Goal: Task Accomplishment & Management: Manage account settings

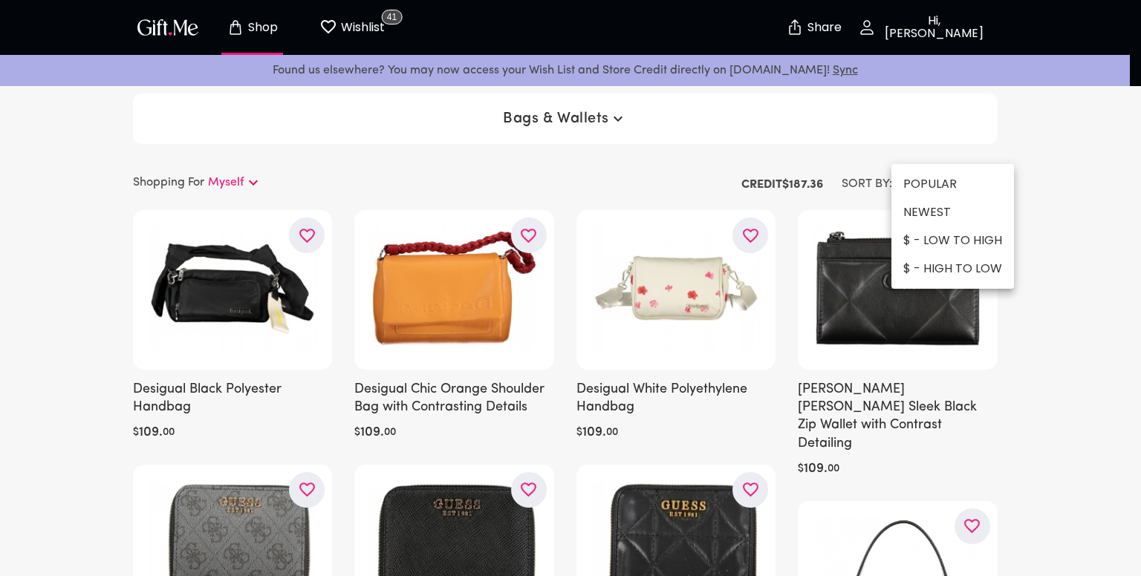
click at [1099, 250] on div at bounding box center [570, 288] width 1141 height 576
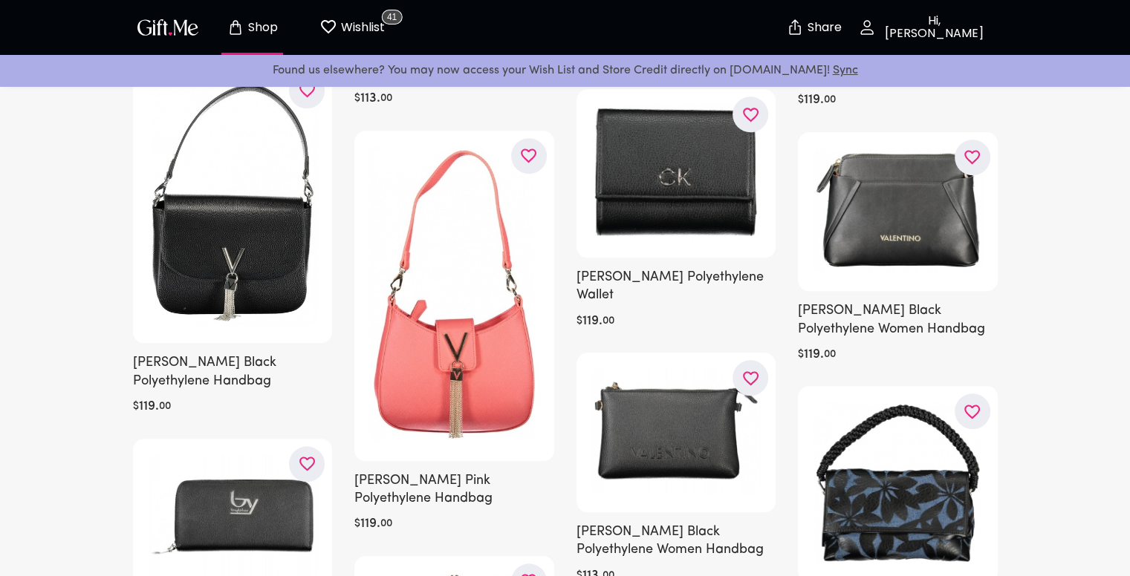
scroll to position [1188, 0]
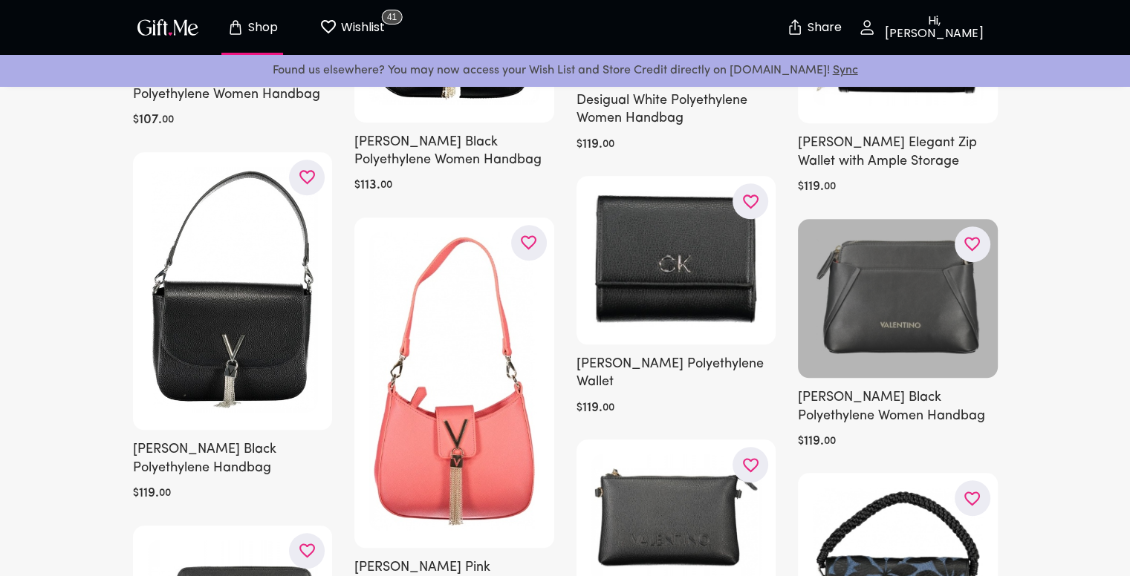
drag, startPoint x: 523, startPoint y: 247, endPoint x: 900, endPoint y: 296, distance: 380.5
click at [0, 0] on icon "button" at bounding box center [0, 0] width 0 height 0
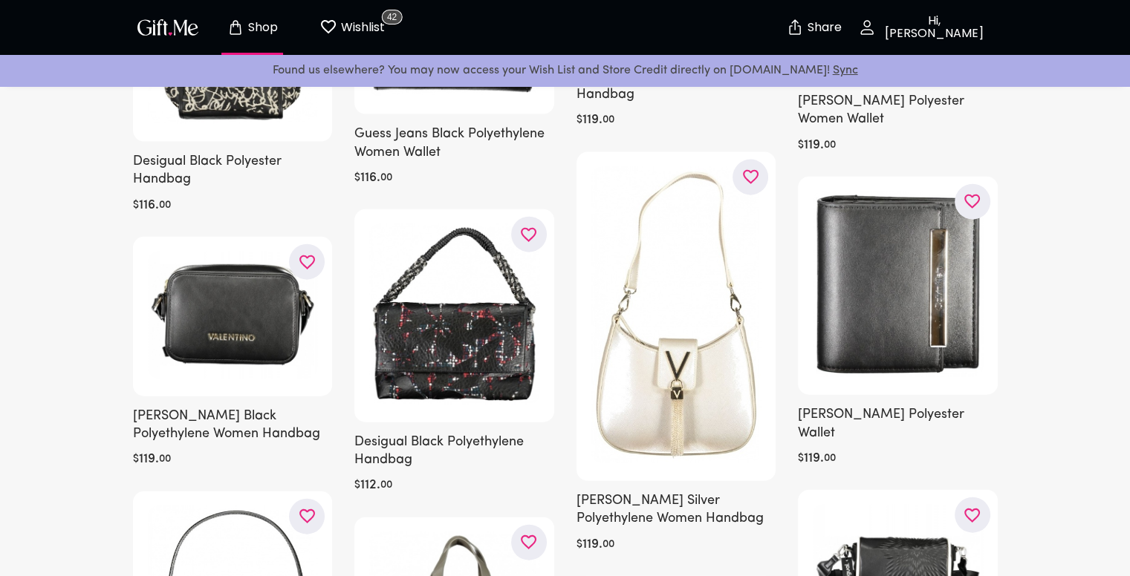
scroll to position [3342, 0]
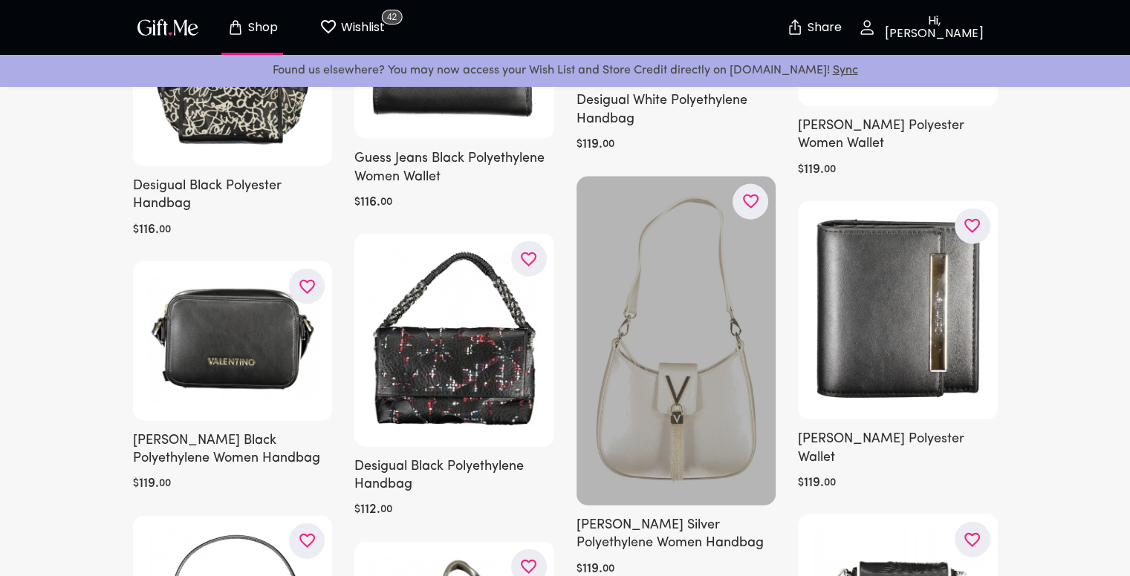
click at [732, 193] on button "button" at bounding box center [750, 202] width 36 height 36
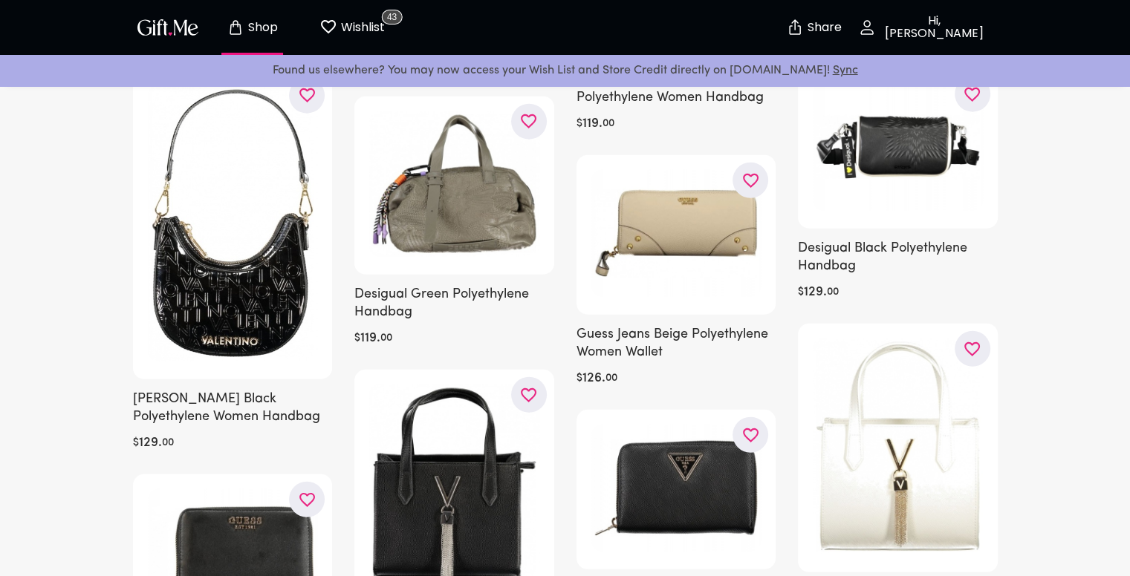
scroll to position [3714, 0]
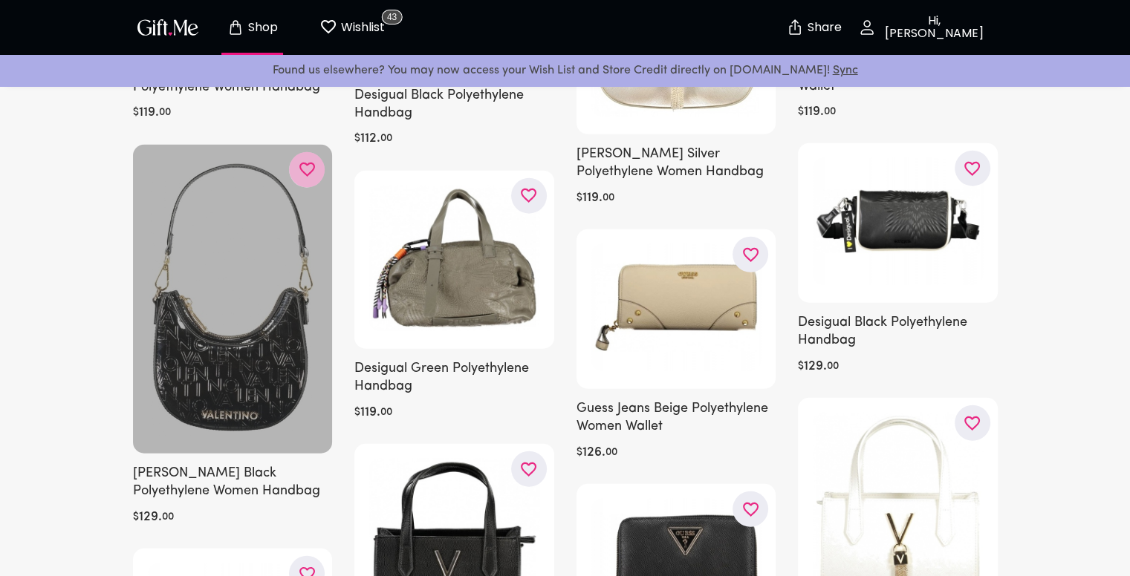
click at [318, 174] on button "button" at bounding box center [307, 170] width 36 height 36
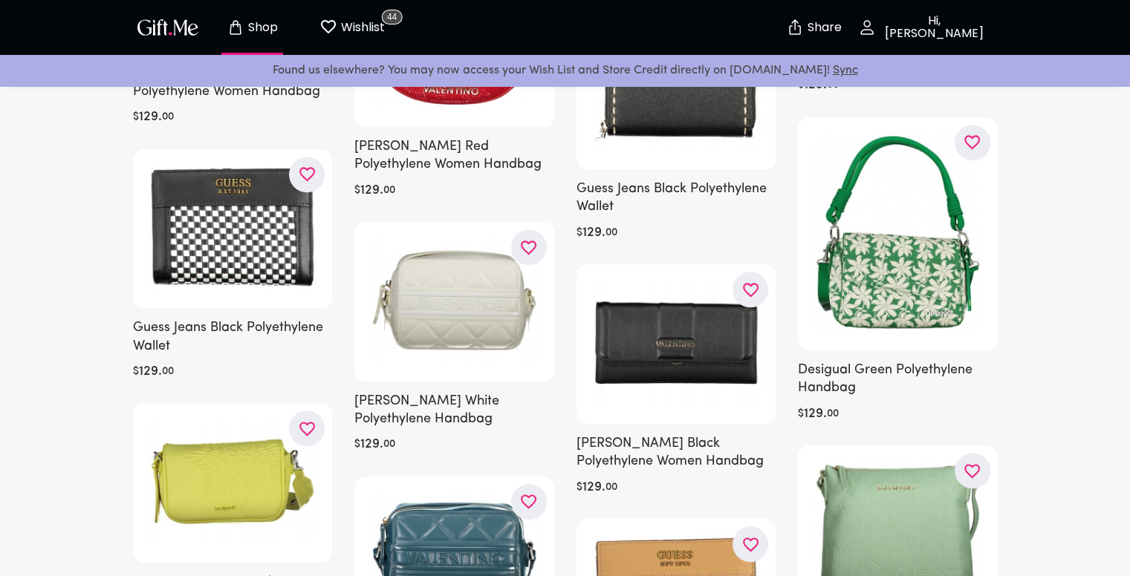
scroll to position [6759, 0]
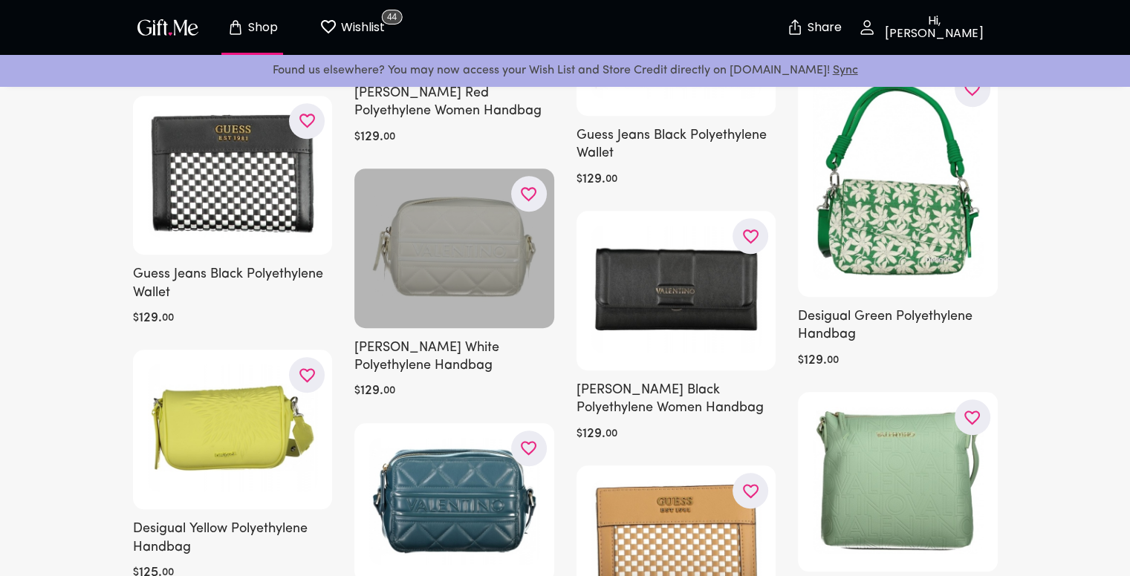
click at [0, 0] on icon "button" at bounding box center [0, 0] width 0 height 0
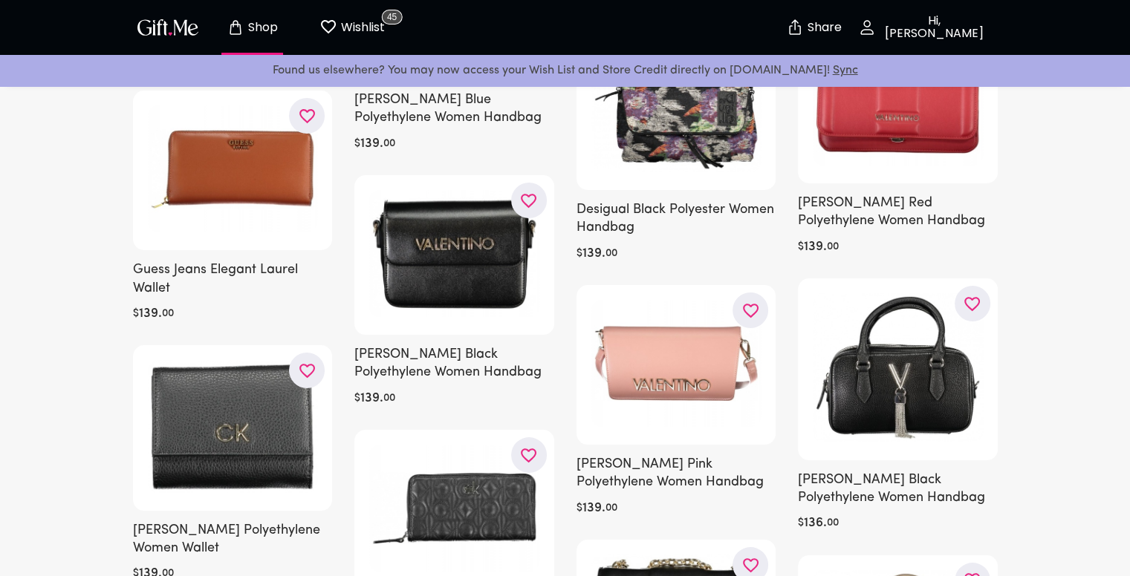
scroll to position [11141, 0]
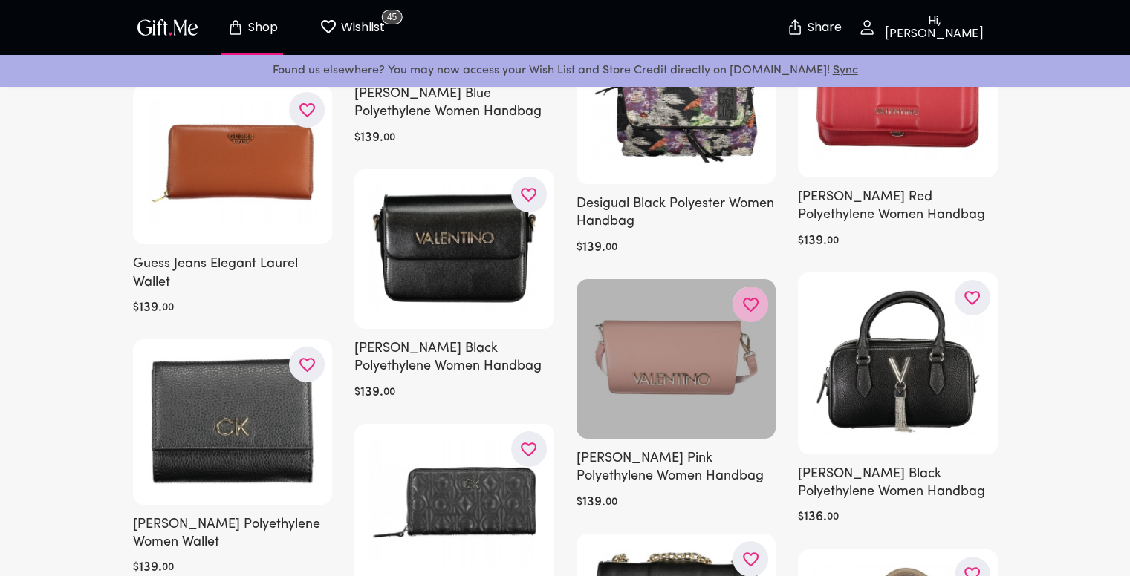
click at [740, 287] on button "button" at bounding box center [750, 305] width 36 height 36
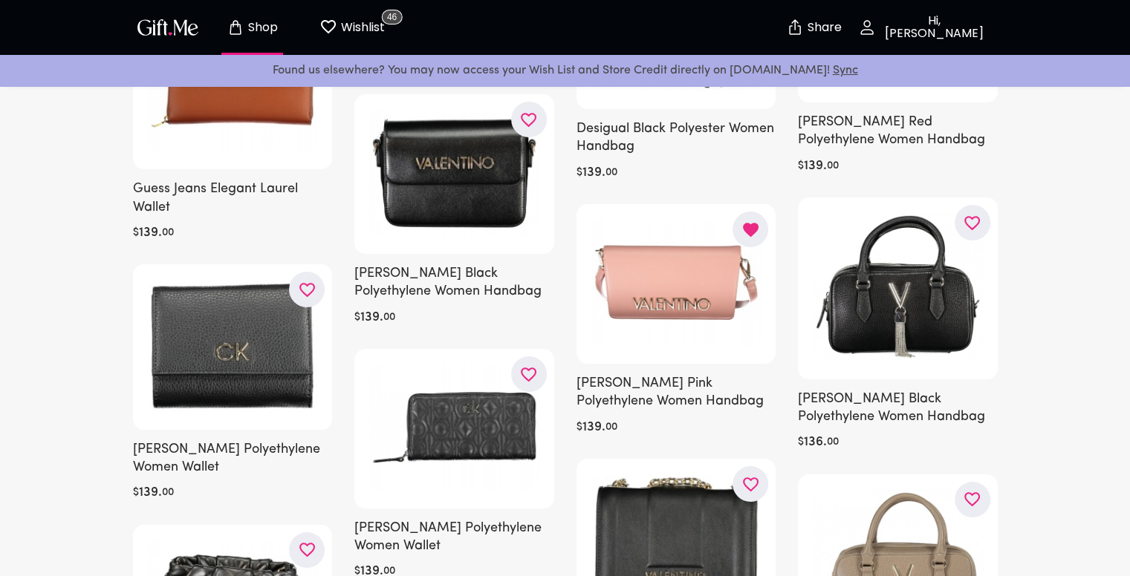
scroll to position [11216, 0]
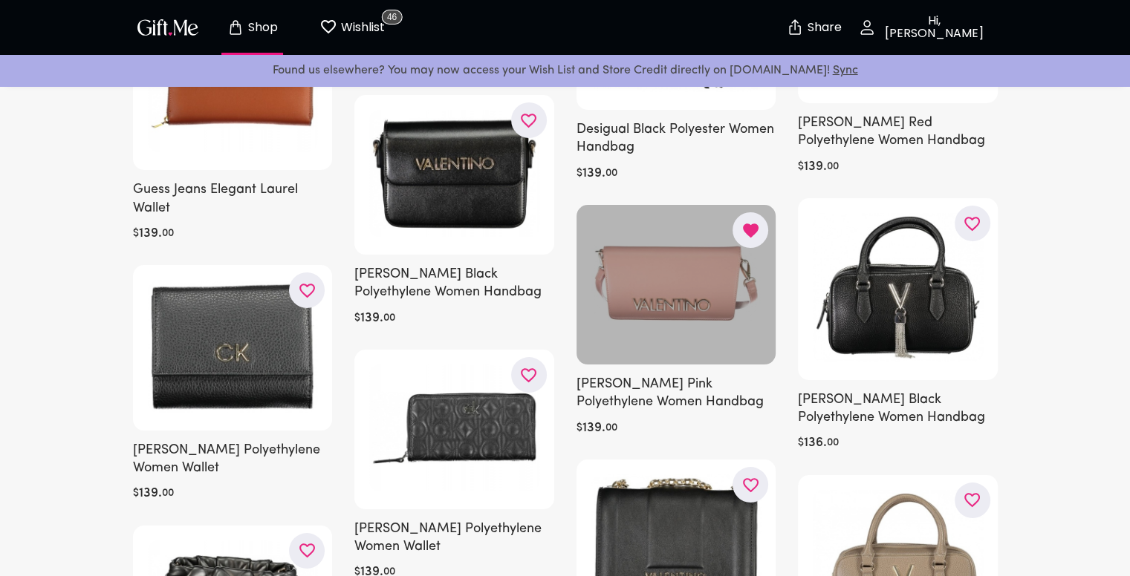
click at [650, 240] on div at bounding box center [676, 285] width 200 height 160
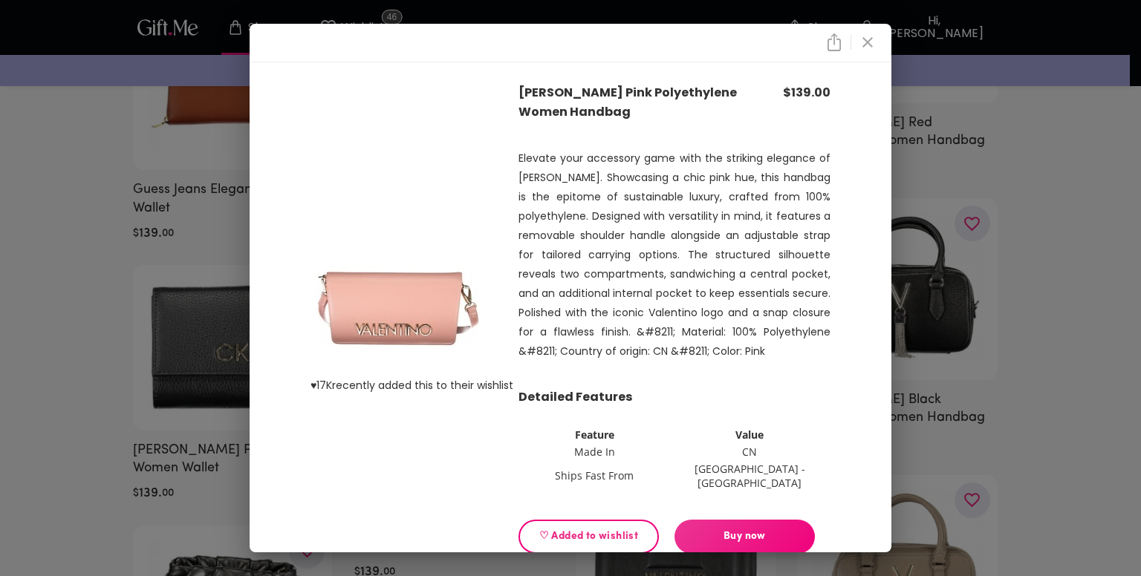
click at [374, 287] on img at bounding box center [397, 309] width 175 height 134
click at [868, 45] on icon "close" at bounding box center [868, 42] width 18 height 18
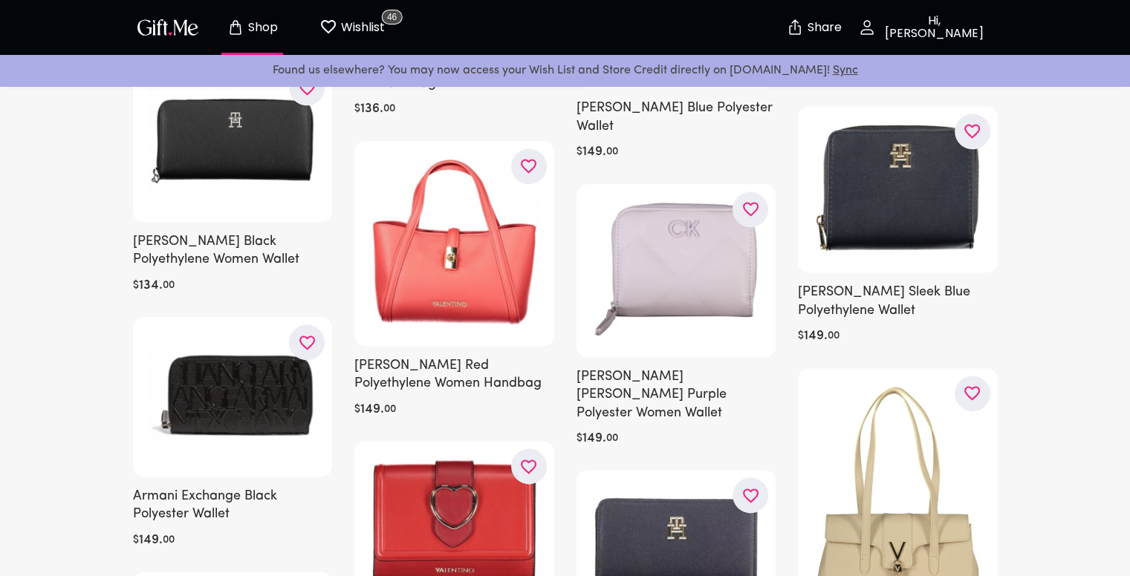
scroll to position [18792, 0]
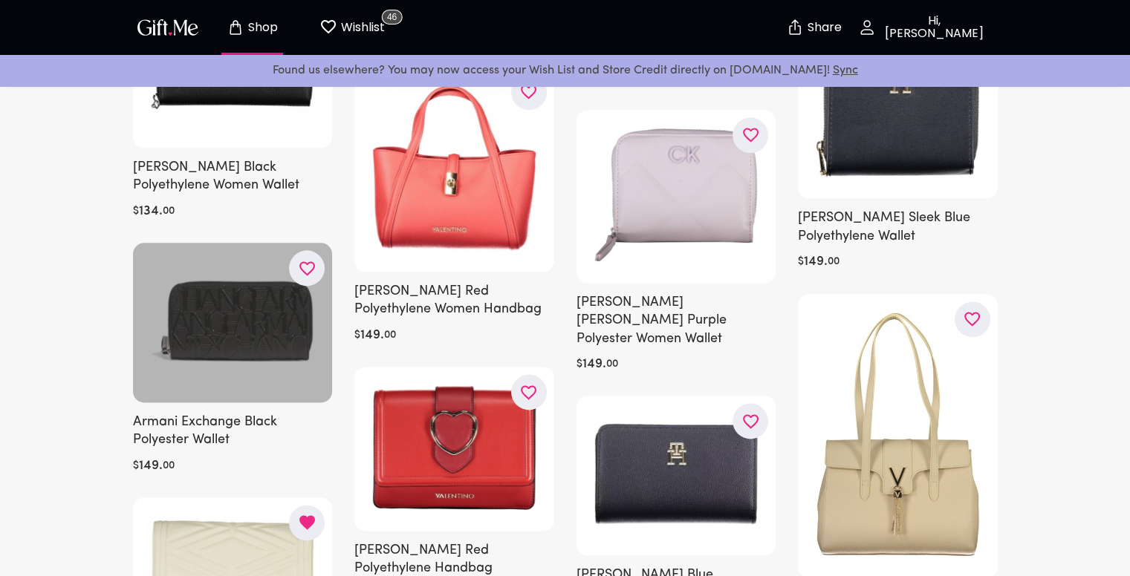
click at [294, 250] on button "button" at bounding box center [307, 268] width 36 height 36
click at [211, 283] on div at bounding box center [233, 323] width 200 height 160
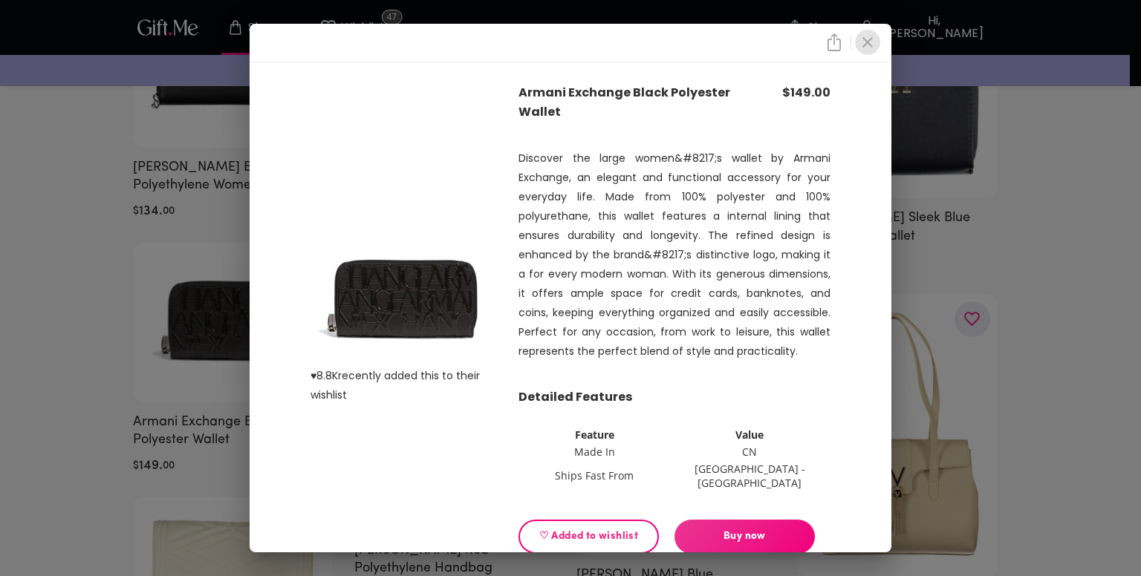
click at [869, 48] on icon "close" at bounding box center [867, 42] width 10 height 10
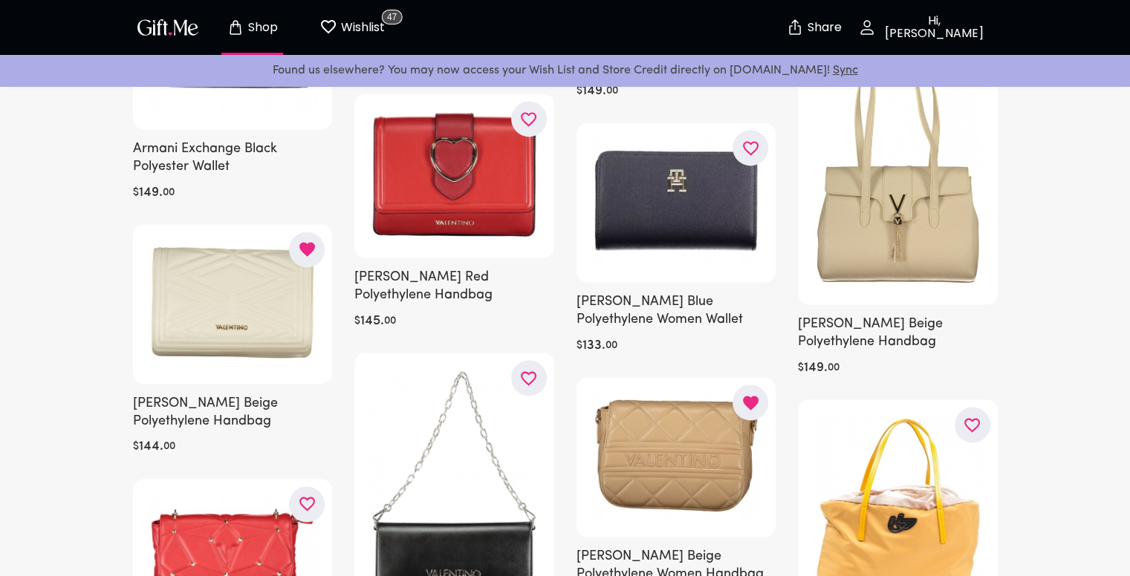
scroll to position [19015, 0]
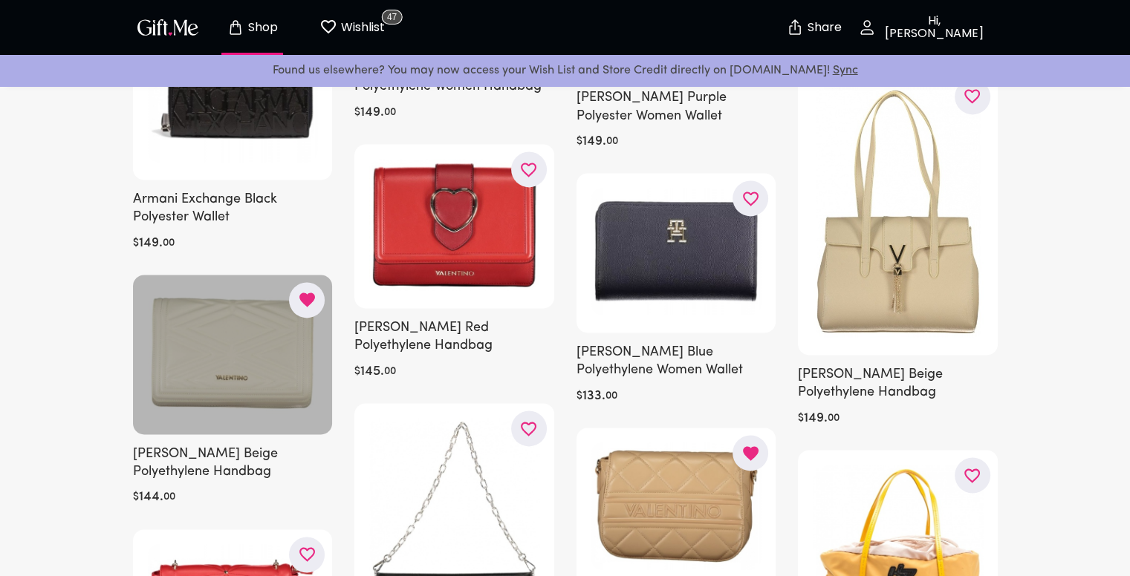
click at [221, 339] on div at bounding box center [233, 355] width 200 height 160
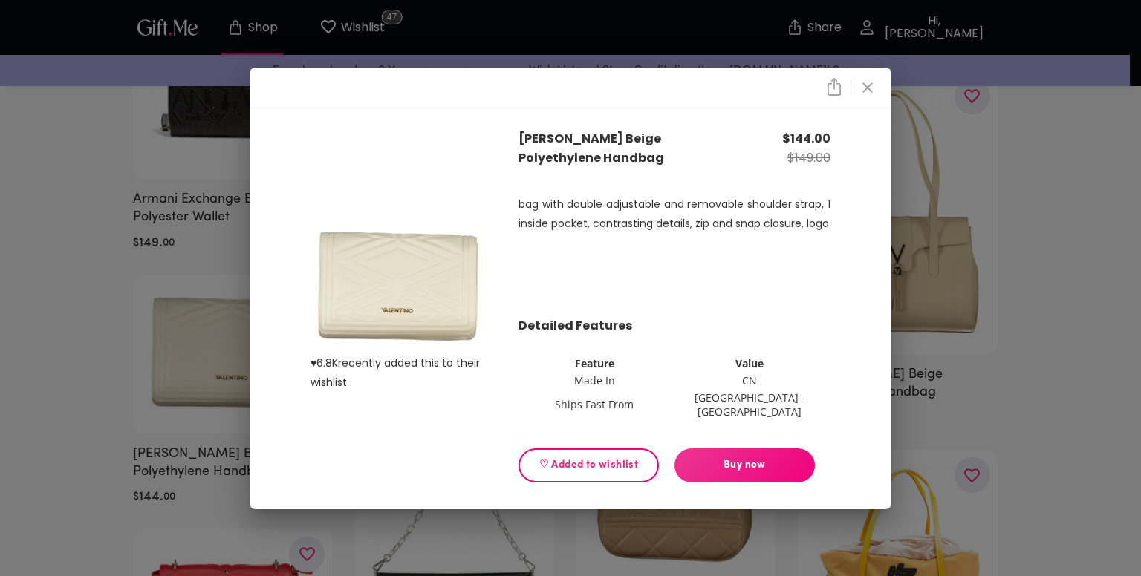
click at [869, 97] on icon "close" at bounding box center [868, 88] width 18 height 18
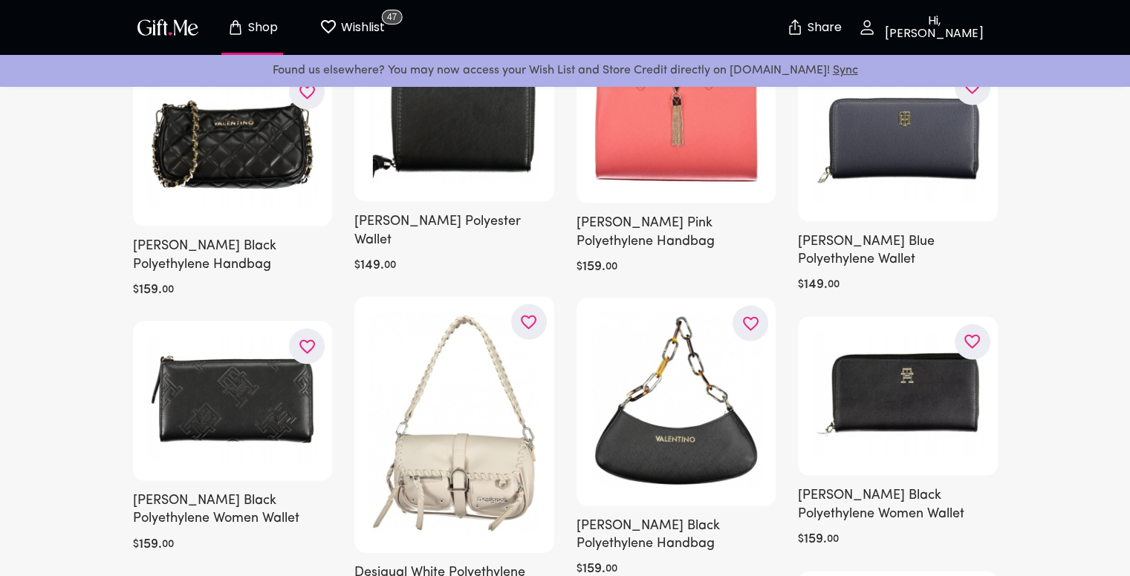
scroll to position [19980, 0]
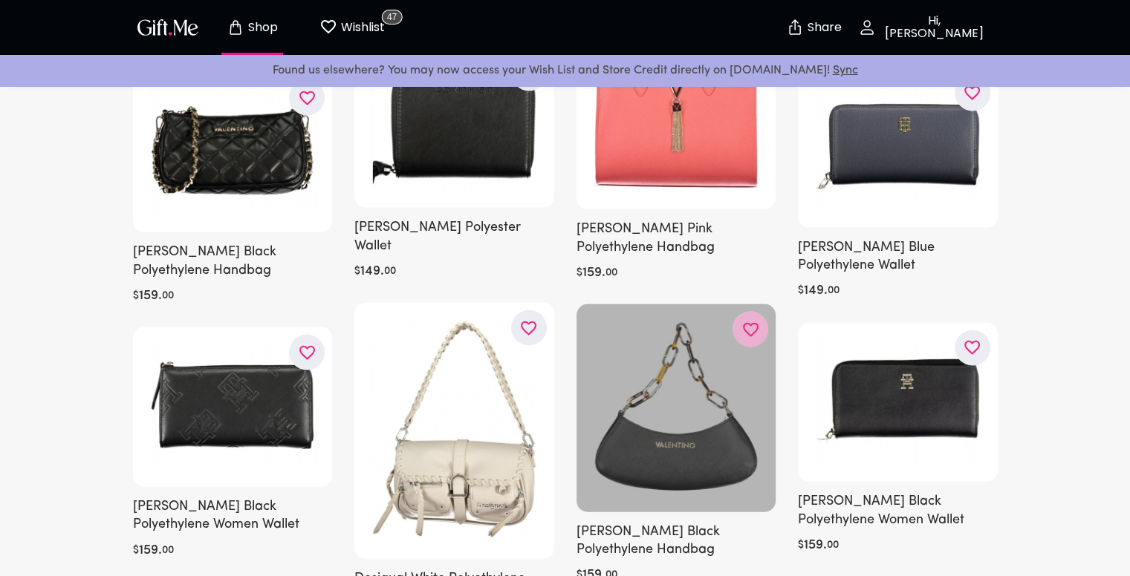
click at [747, 312] on button "button" at bounding box center [750, 330] width 36 height 36
click at [697, 348] on div at bounding box center [676, 408] width 200 height 207
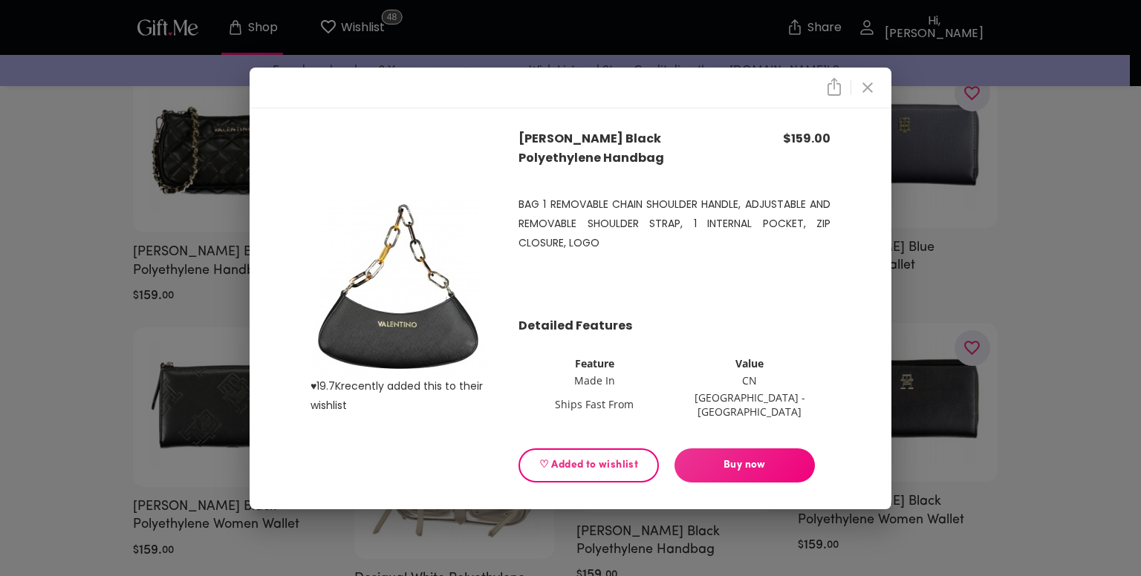
click at [872, 97] on icon "close" at bounding box center [868, 88] width 18 height 18
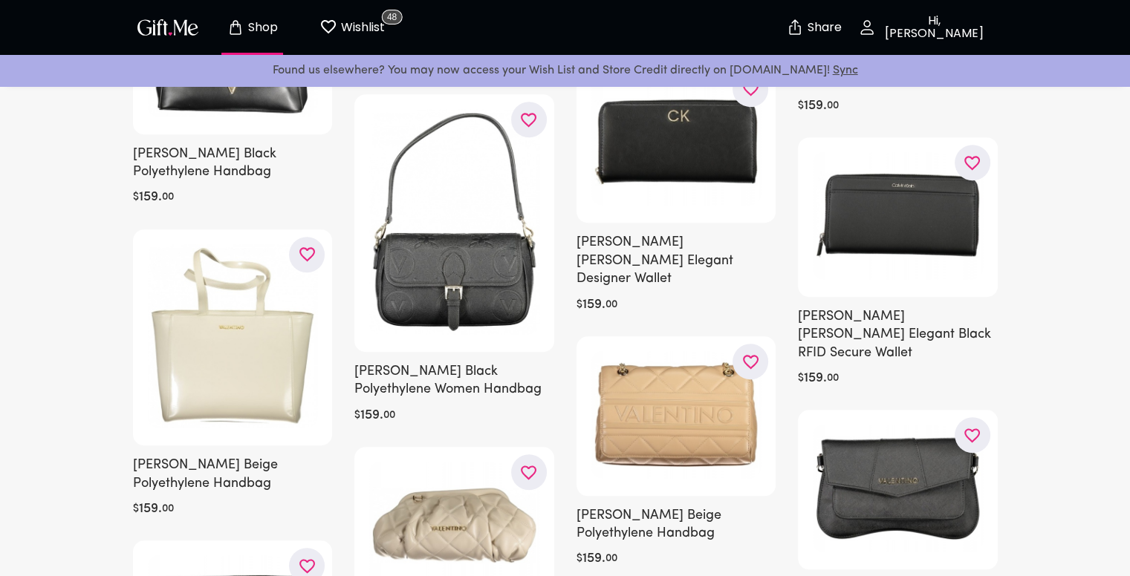
scroll to position [23620, 0]
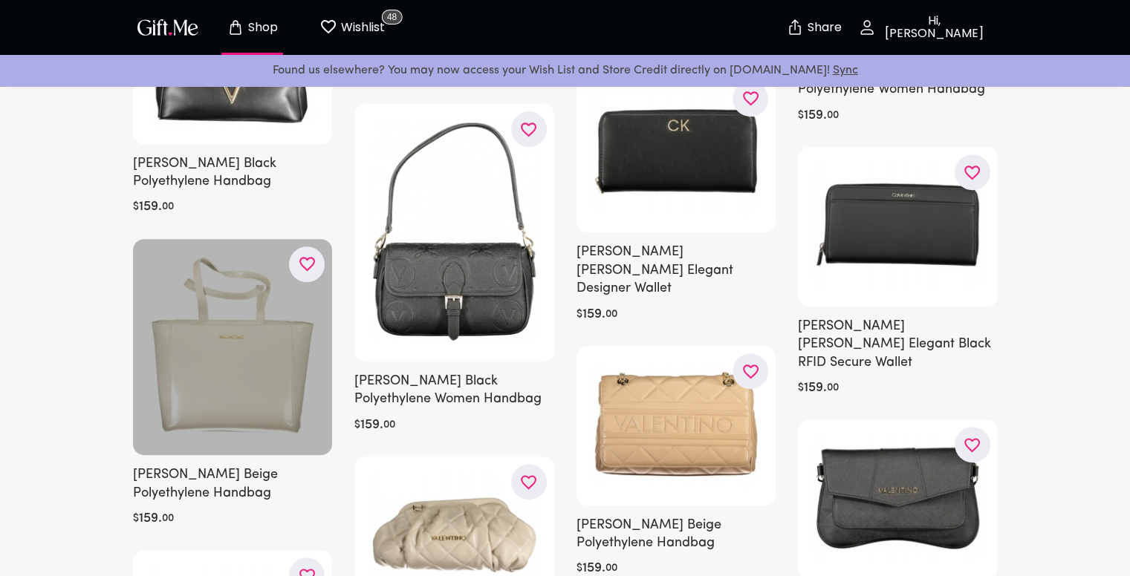
click at [285, 239] on div at bounding box center [233, 347] width 200 height 216
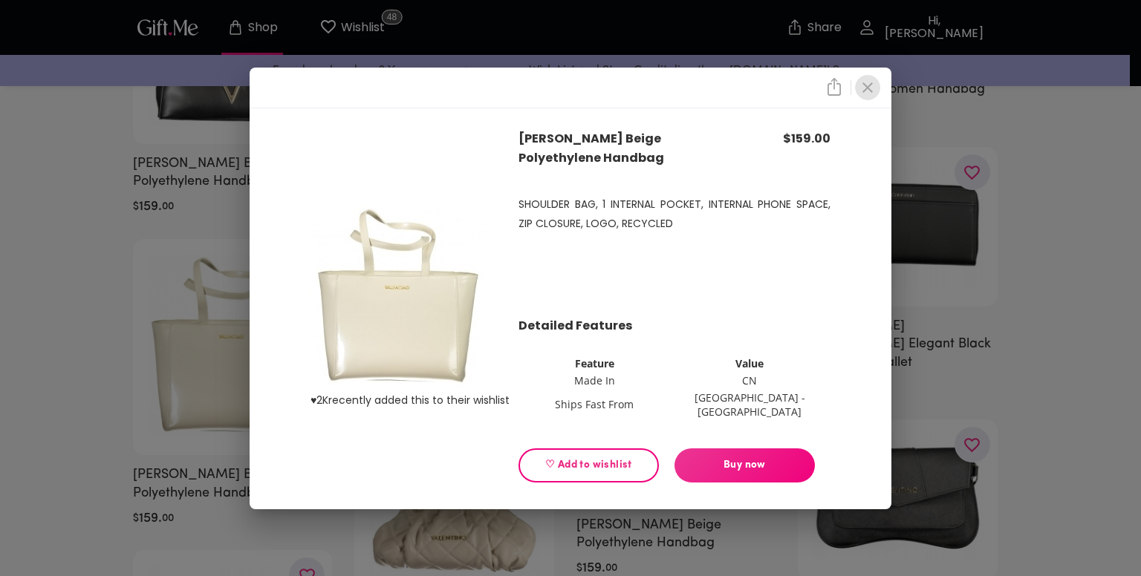
click at [861, 95] on icon "close" at bounding box center [868, 88] width 18 height 18
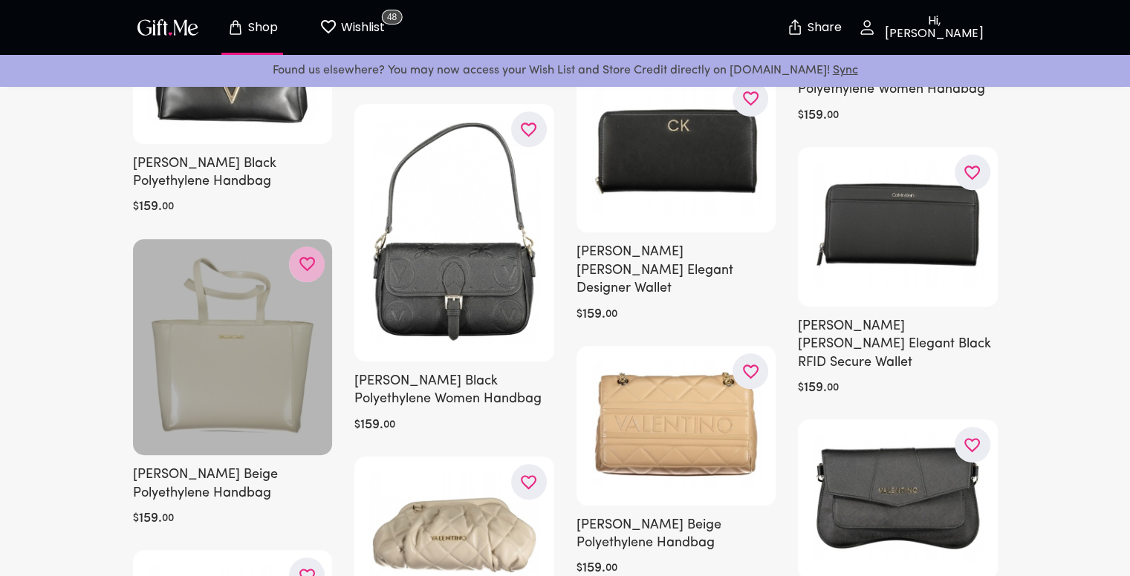
click at [296, 247] on button "button" at bounding box center [307, 265] width 36 height 36
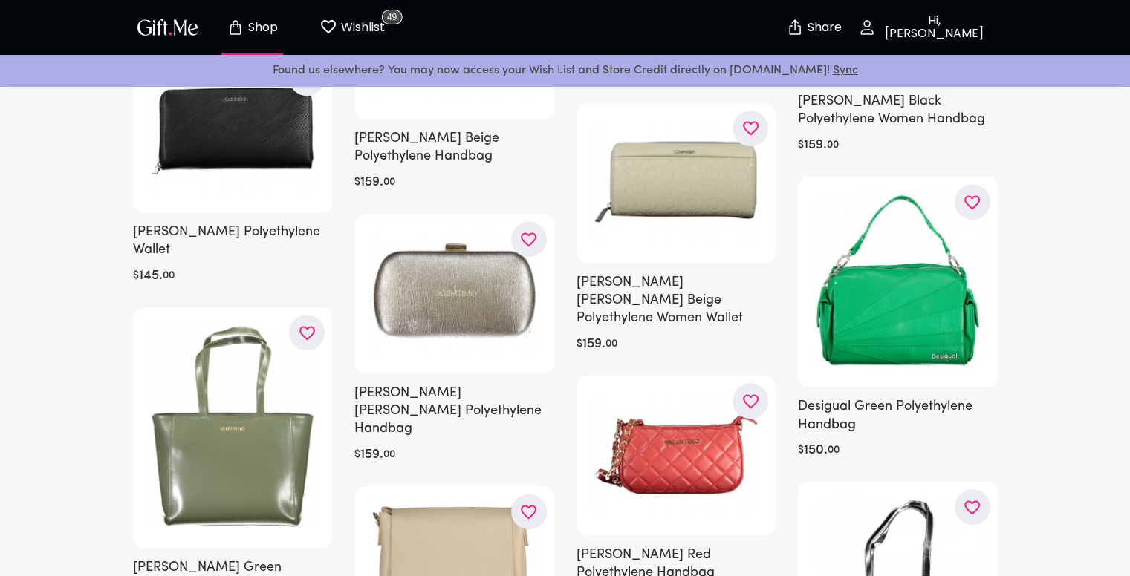
scroll to position [24065, 0]
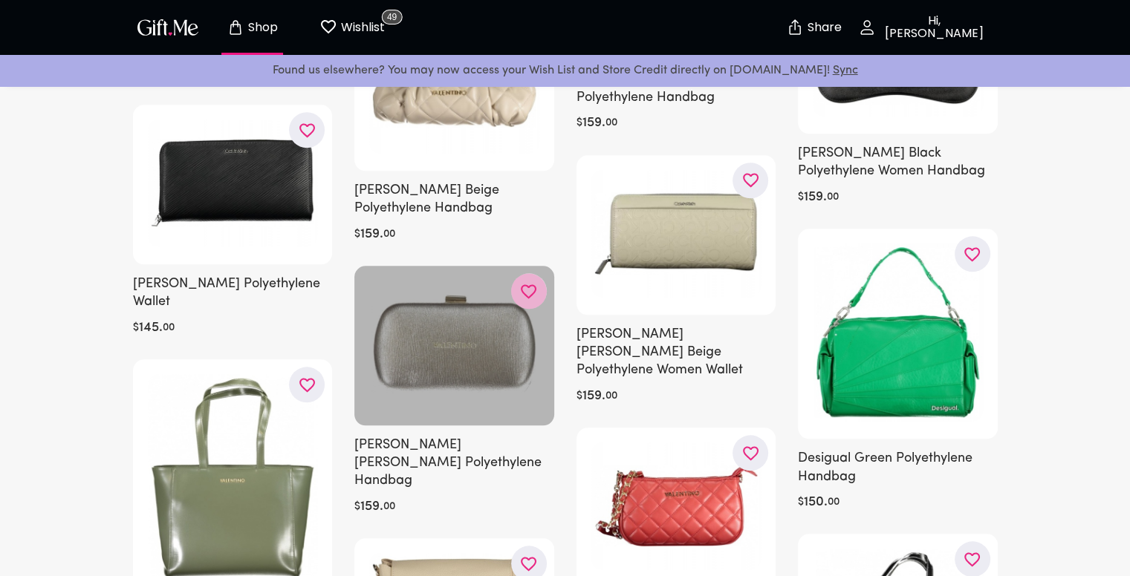
click at [517, 273] on button "button" at bounding box center [529, 291] width 36 height 36
click at [467, 275] on div at bounding box center [454, 346] width 200 height 160
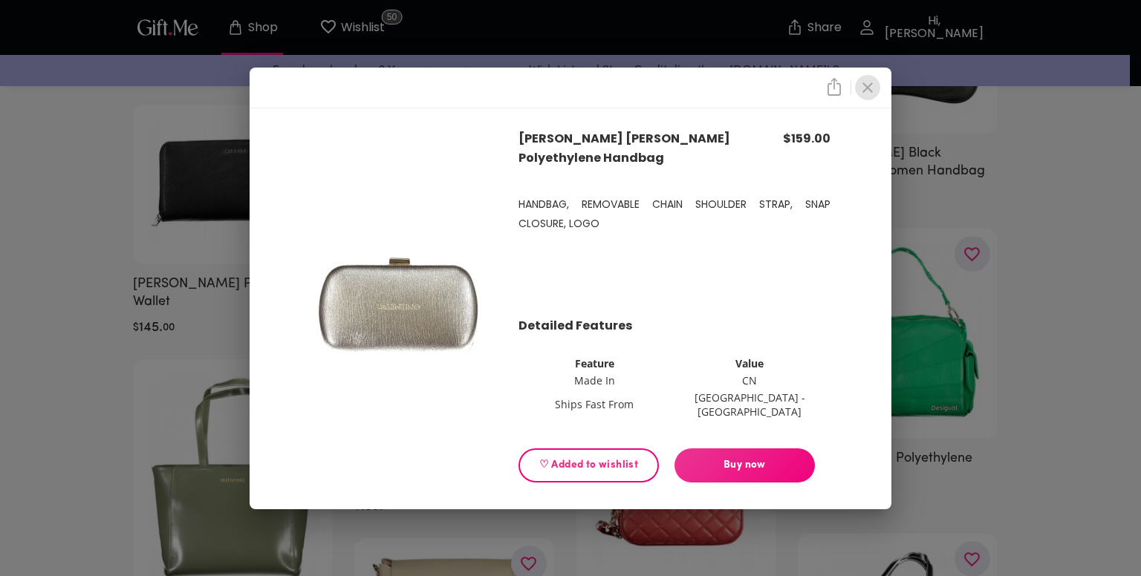
click at [871, 94] on icon "close" at bounding box center [868, 88] width 18 height 18
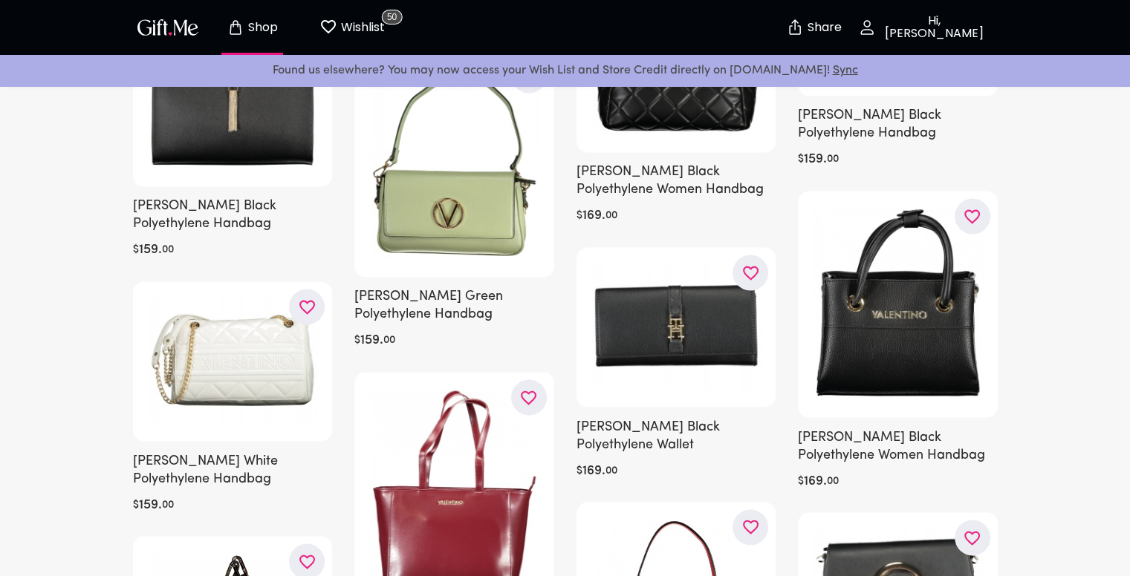
scroll to position [25105, 0]
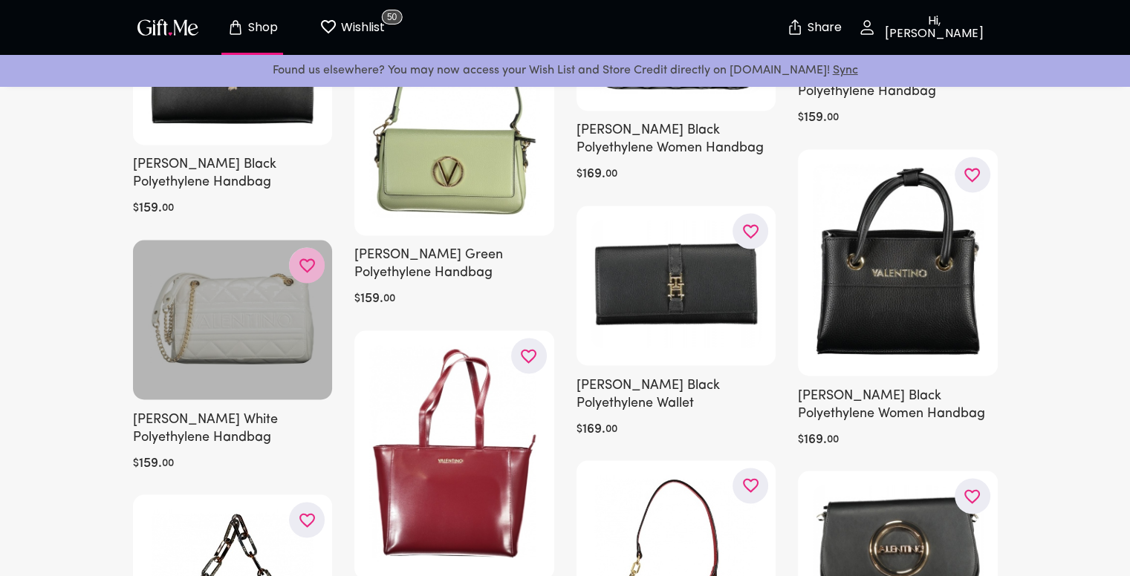
click at [0, 0] on icon "button" at bounding box center [0, 0] width 0 height 0
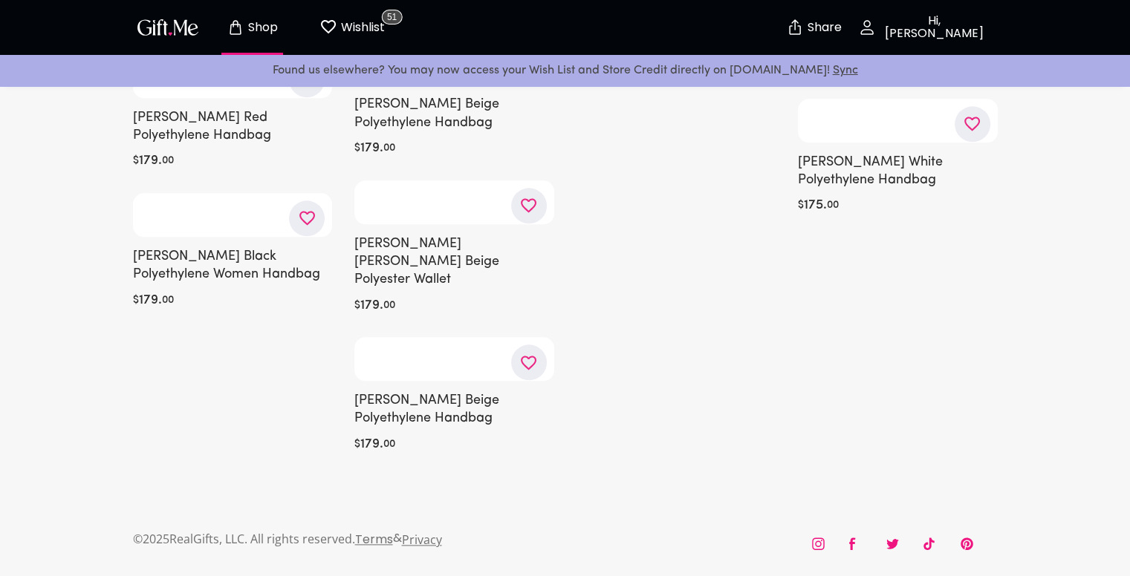
scroll to position [31493, 0]
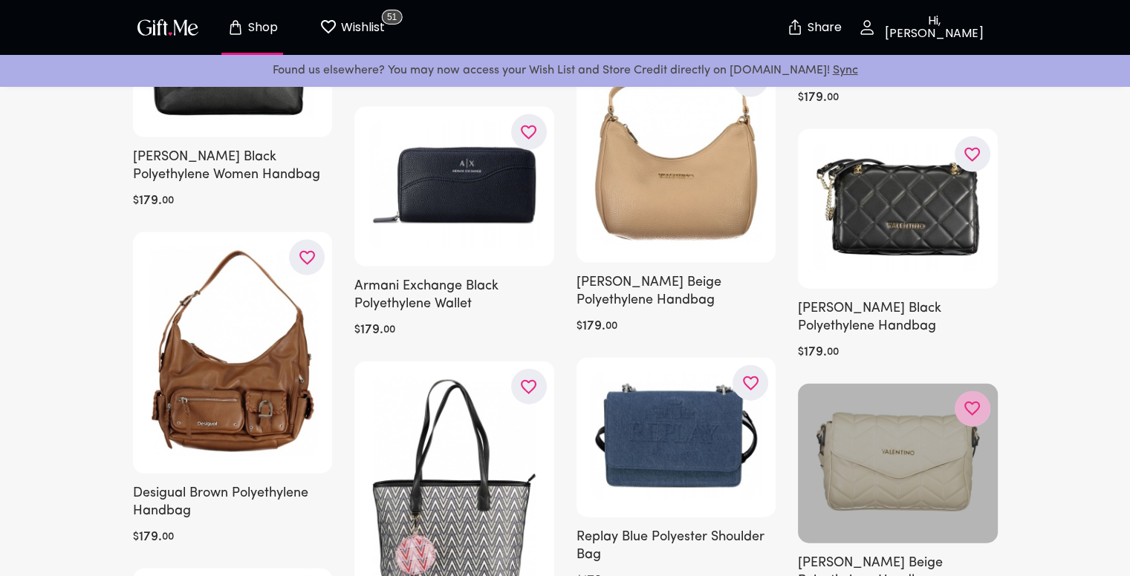
click at [0, 0] on icon "button" at bounding box center [0, 0] width 0 height 0
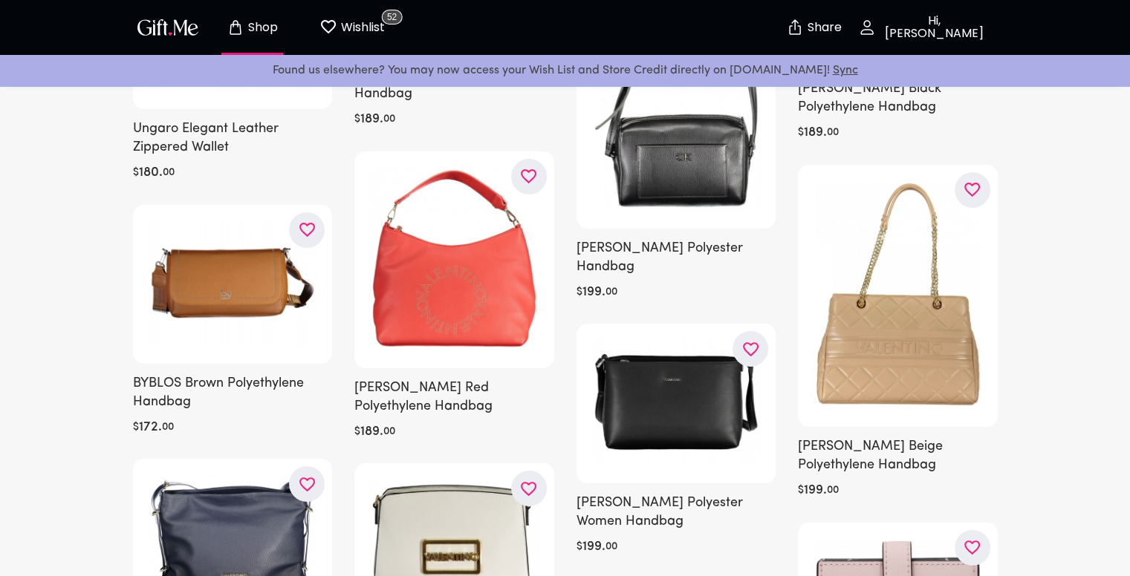
scroll to position [39441, 0]
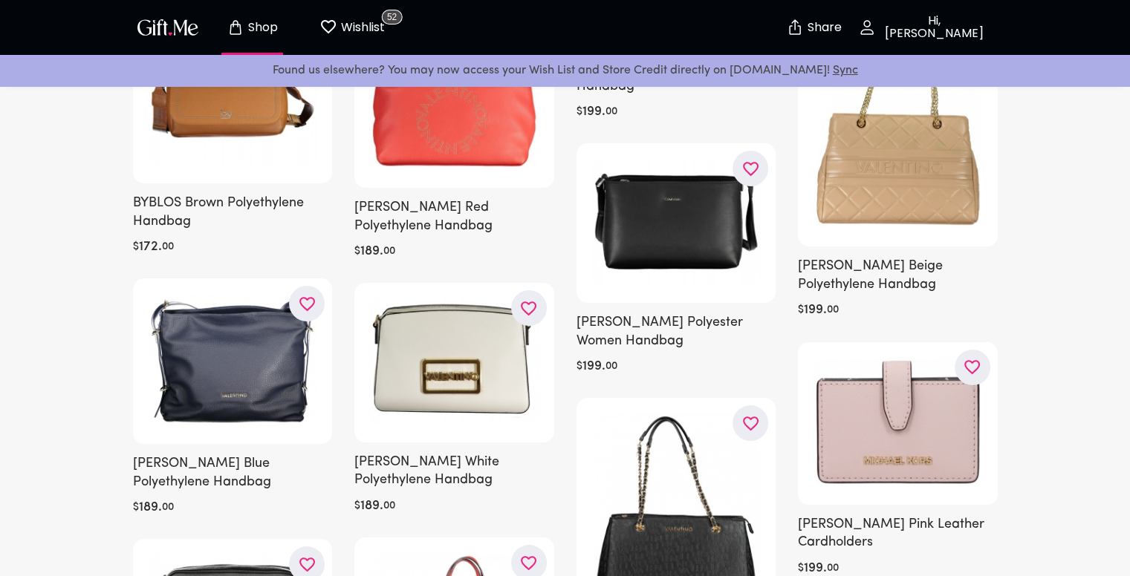
click at [904, 33] on p "Hi, [PERSON_NAME]" at bounding box center [932, 27] width 113 height 25
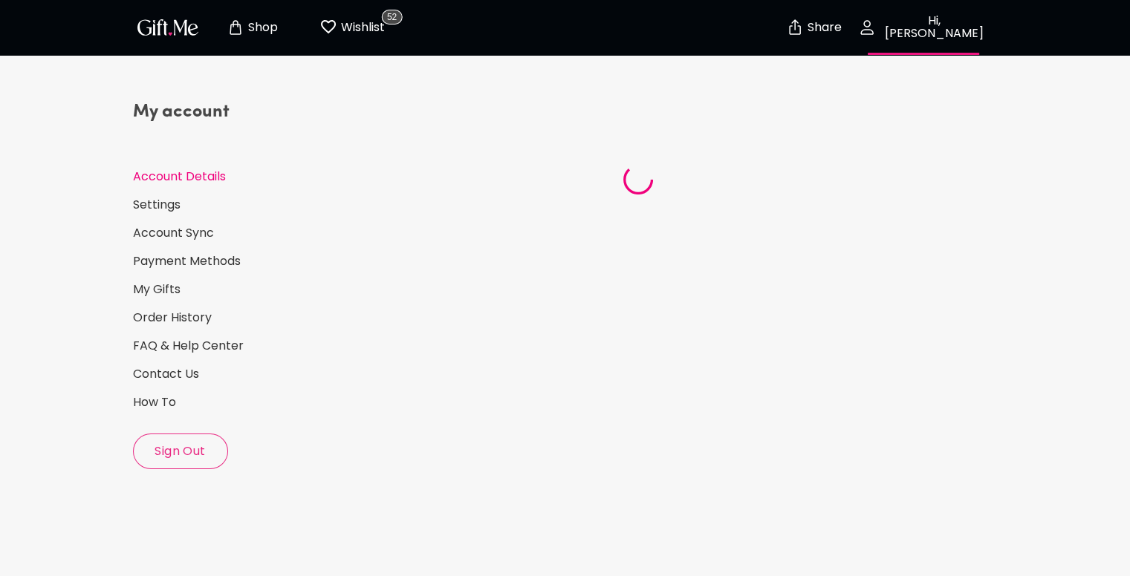
select select "1994"
select select "November"
select select "22"
select select "IL"
